Goal: Task Accomplishment & Management: Complete application form

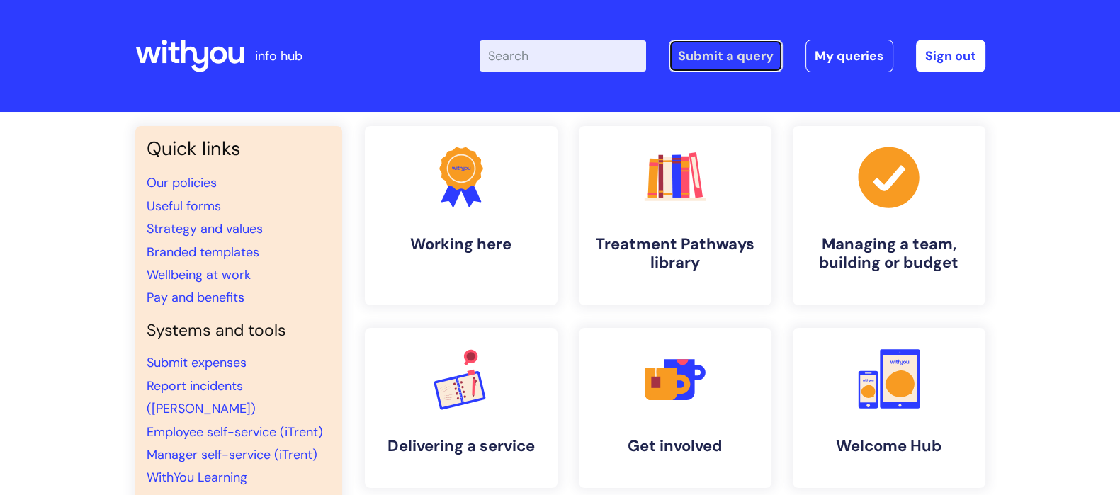
click at [712, 64] on link "Submit a query" at bounding box center [726, 56] width 114 height 33
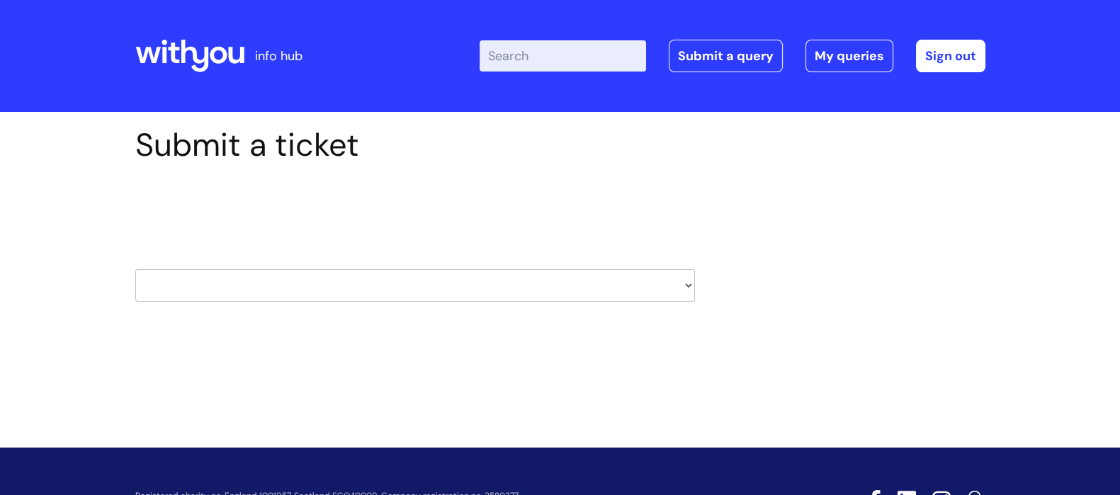
click at [390, 286] on select "HR / People IT and Support Clinical Drug Alerts Finance Accounts Data Support T…" at bounding box center [415, 285] width 560 height 33
select select "hr_/_people"
click at [135, 269] on select "HR / People IT and Support Clinical Drug Alerts Finance Accounts Data Support T…" at bounding box center [415, 285] width 560 height 33
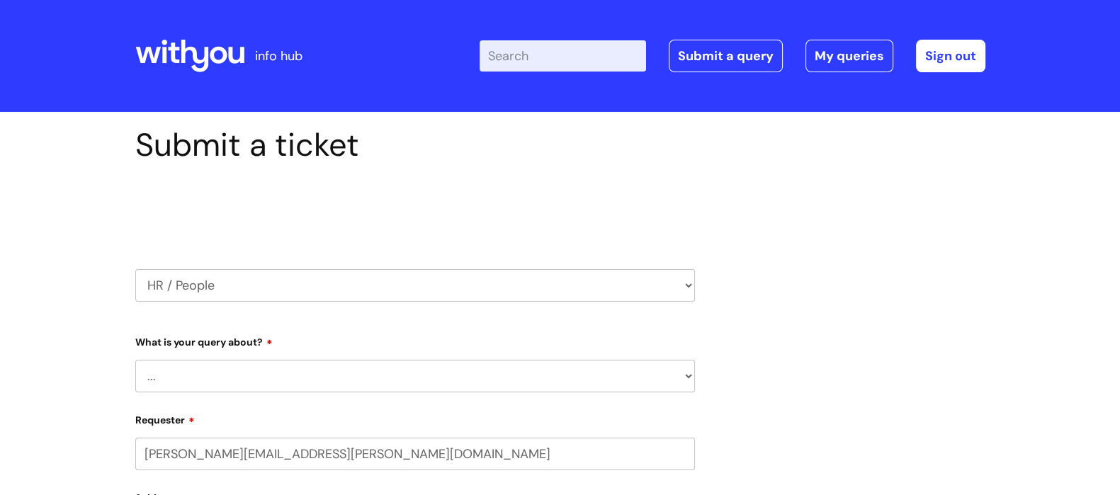
select select "80004418201"
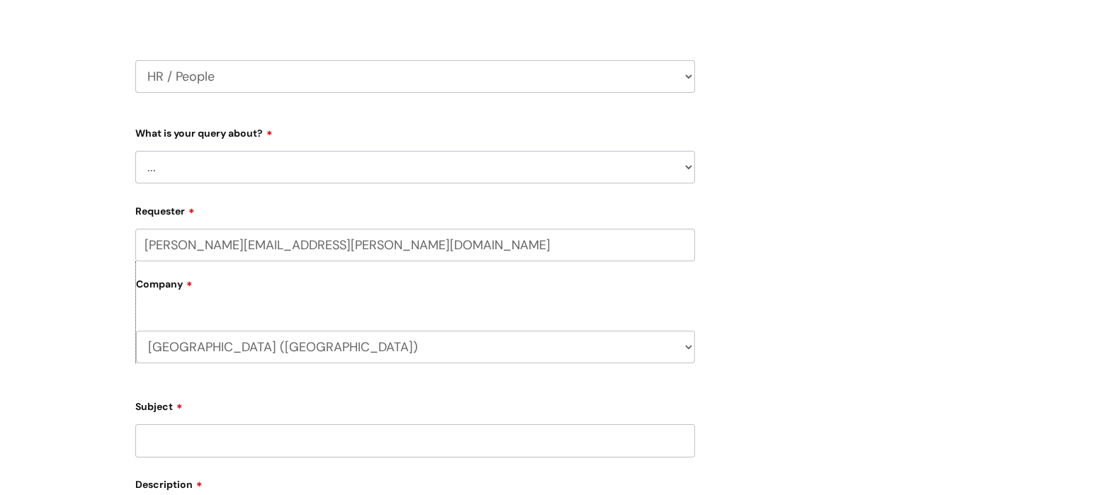
click at [656, 164] on select "... Absence Query Holiday Query Employee change request General HR Query iTrent…" at bounding box center [415, 167] width 560 height 33
select select "General HR Query"
click at [135, 151] on select "... Absence Query Holiday Query Employee change request General HR Query iTrent…" at bounding box center [415, 167] width 560 height 33
click at [446, 434] on input "Subject" at bounding box center [415, 441] width 560 height 33
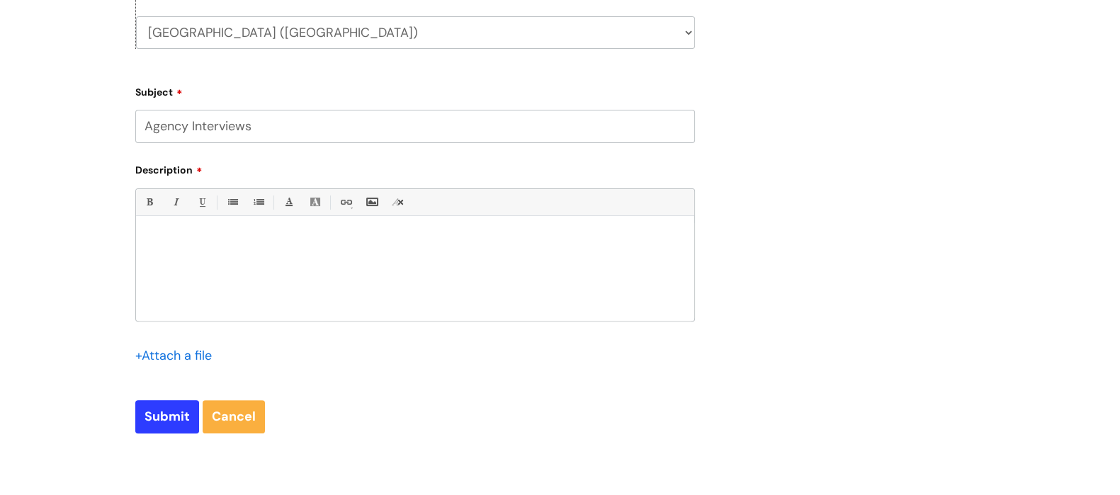
scroll to position [528, 0]
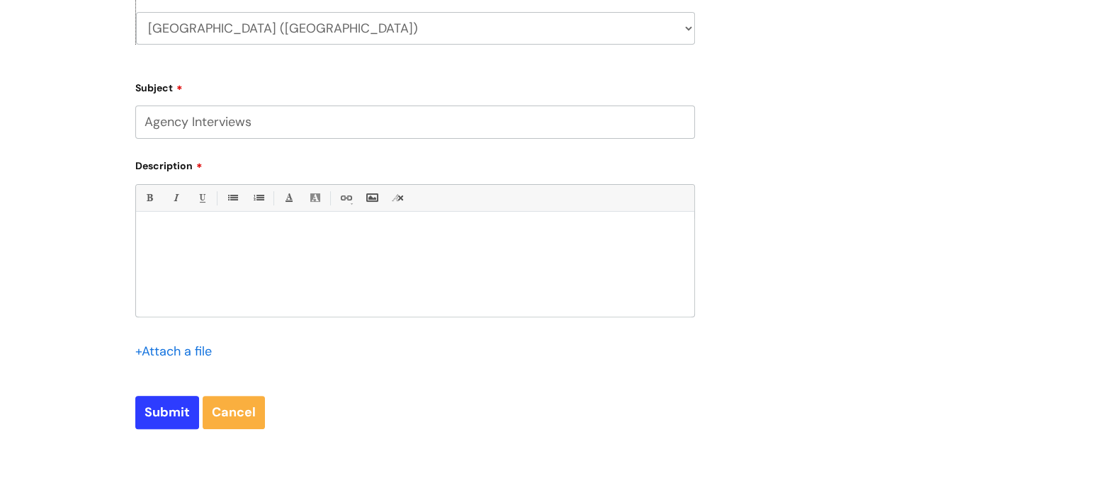
type input "Agency Interviews"
click at [257, 244] on div at bounding box center [415, 268] width 558 height 98
click at [246, 235] on p "Please can you arrange interviews" at bounding box center [415, 236] width 537 height 13
click at [351, 239] on p "Please can you arrange virtual interviews" at bounding box center [415, 236] width 537 height 13
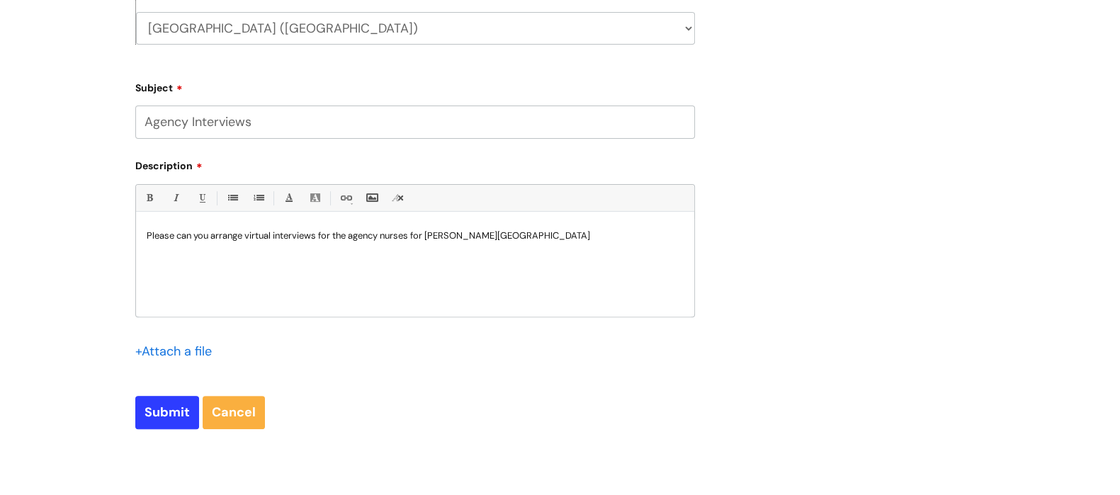
click at [446, 235] on p "Please can you arrange virtual interviews for the agency nurses for teh Scuntho…" at bounding box center [415, 236] width 537 height 13
click at [533, 232] on p "Please can you arrange virtual interviews for the agency nurses for the Scuntho…" at bounding box center [415, 236] width 537 height 13
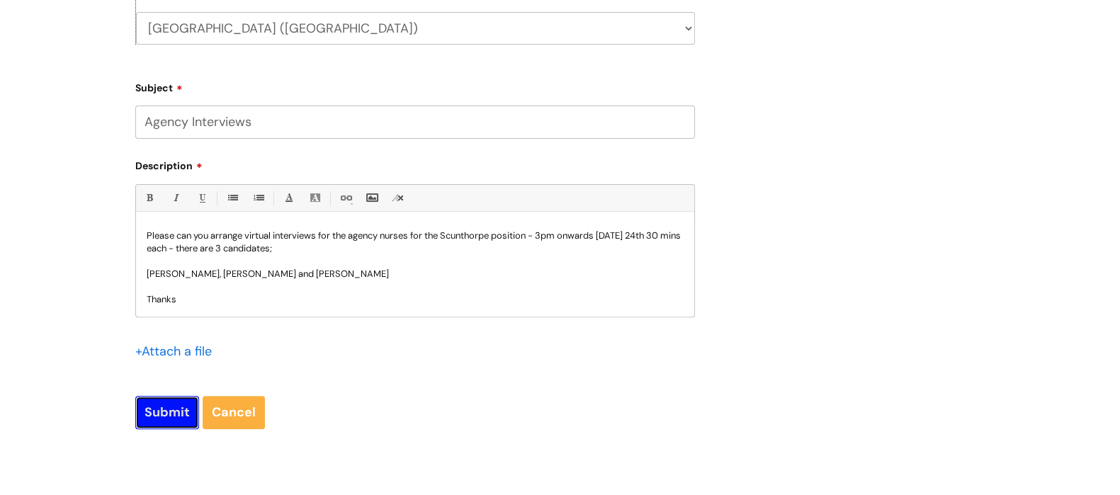
click at [164, 401] on input "Submit" at bounding box center [167, 412] width 64 height 33
type input "Please Wait..."
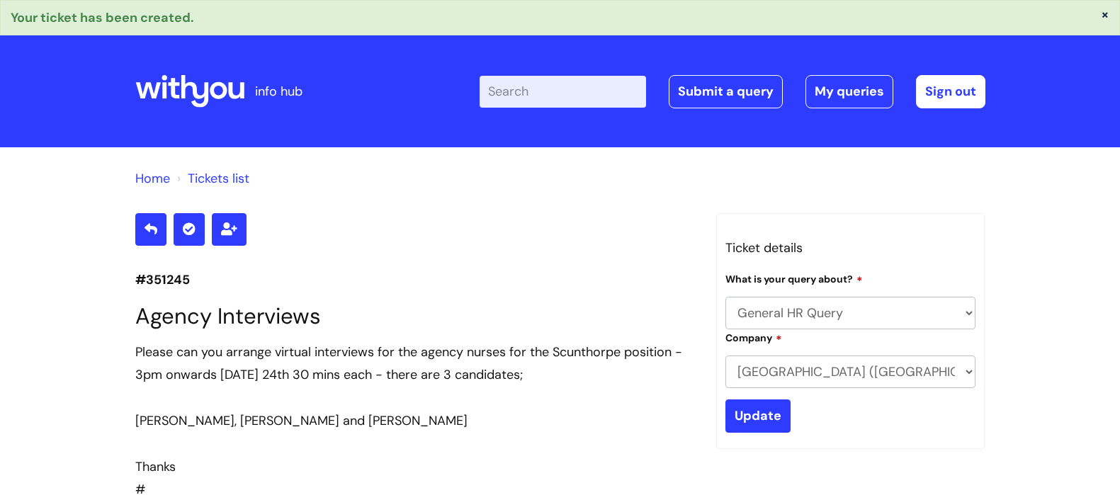
select select "General HR Query"
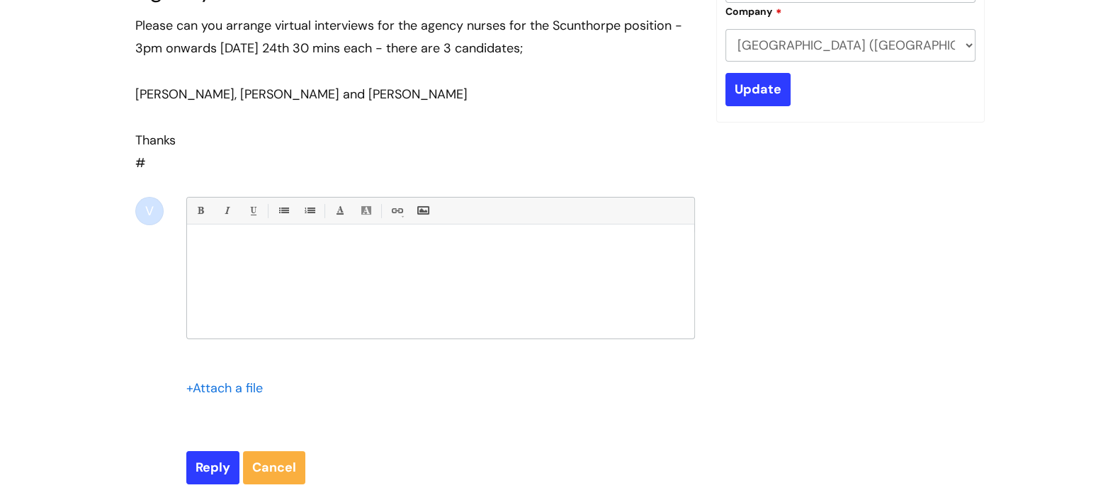
scroll to position [327, 0]
